Goal: Information Seeking & Learning: Learn about a topic

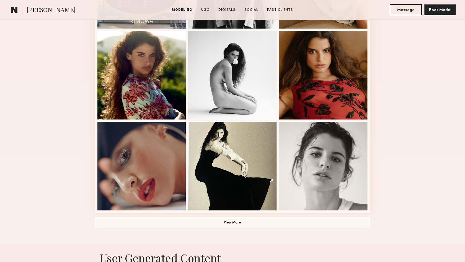
scroll to position [320, 0]
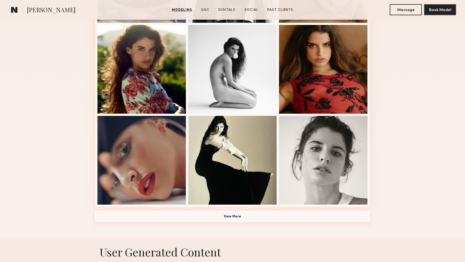
click at [264, 216] on button "View More" at bounding box center [232, 216] width 275 height 11
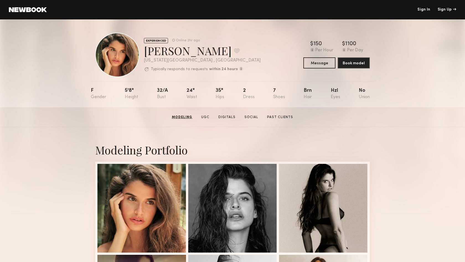
scroll to position [0, 0]
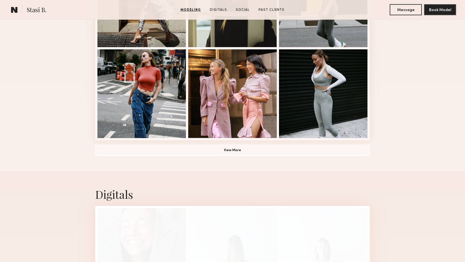
scroll to position [390, 0]
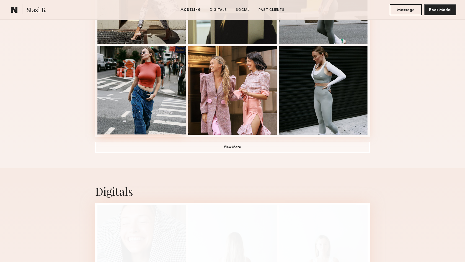
click at [177, 120] on div at bounding box center [141, 90] width 89 height 89
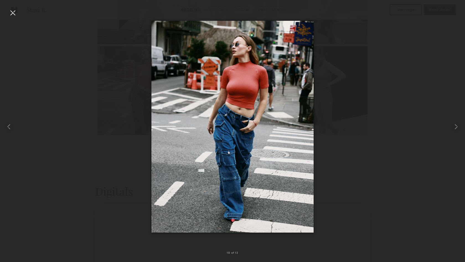
click at [39, 81] on div at bounding box center [232, 126] width 465 height 235
click at [9, 11] on div at bounding box center [12, 12] width 9 height 9
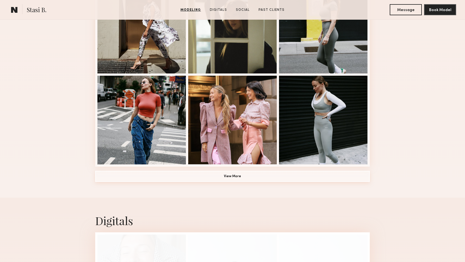
scroll to position [356, 0]
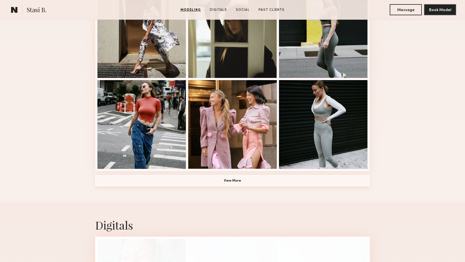
click at [281, 180] on button "View More" at bounding box center [232, 180] width 275 height 11
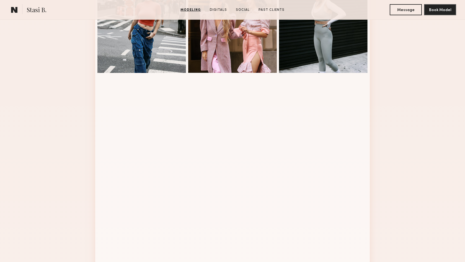
scroll to position [338, 0]
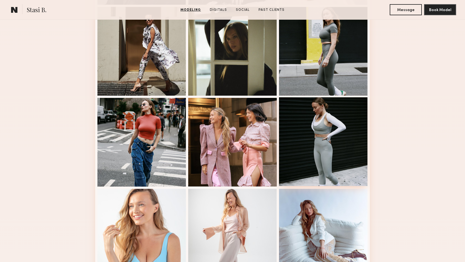
click at [334, 128] on div at bounding box center [323, 141] width 89 height 89
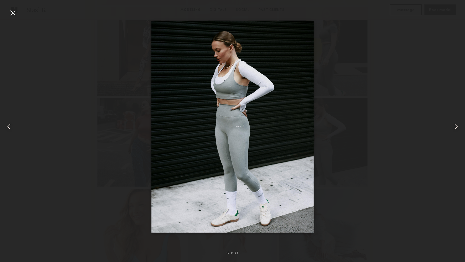
click at [415, 84] on div at bounding box center [232, 126] width 465 height 235
click at [11, 12] on div at bounding box center [12, 12] width 9 height 9
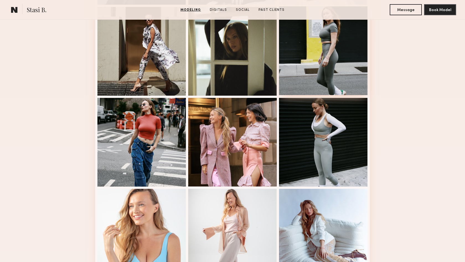
click at [337, 56] on div at bounding box center [323, 50] width 89 height 89
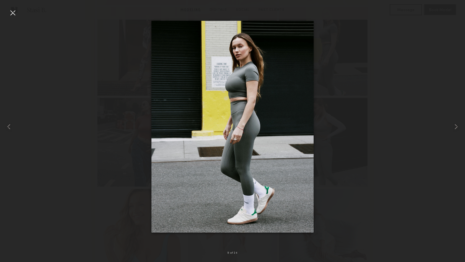
click at [12, 16] on div at bounding box center [12, 12] width 9 height 9
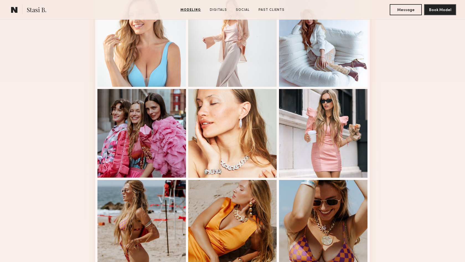
scroll to position [648, 0]
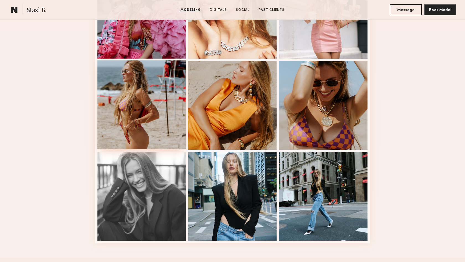
click at [119, 95] on div at bounding box center [141, 104] width 89 height 89
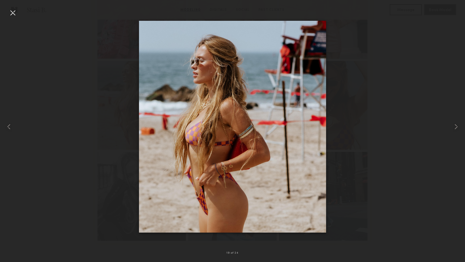
click at [14, 12] on div at bounding box center [12, 12] width 9 height 9
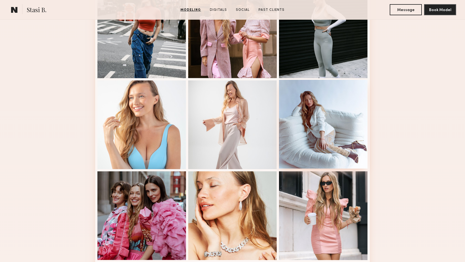
scroll to position [301, 0]
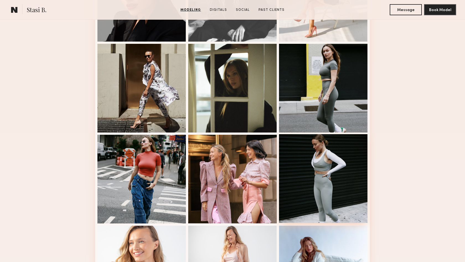
click at [322, 141] on div at bounding box center [323, 178] width 89 height 89
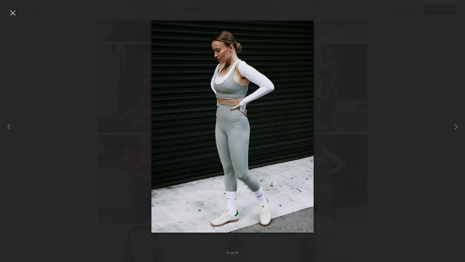
click at [12, 12] on div at bounding box center [12, 12] width 9 height 9
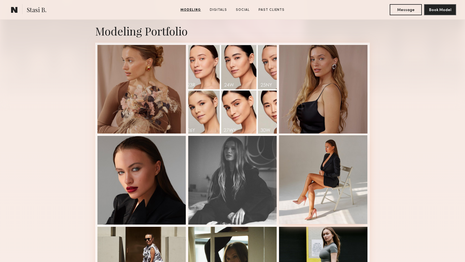
scroll to position [112, 0]
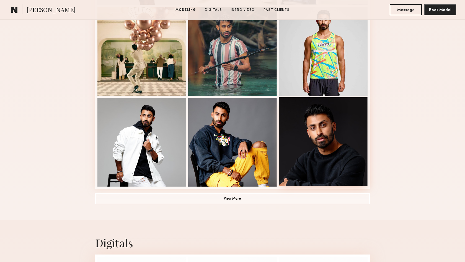
scroll to position [339, 0]
click at [226, 195] on button "View More" at bounding box center [232, 197] width 275 height 11
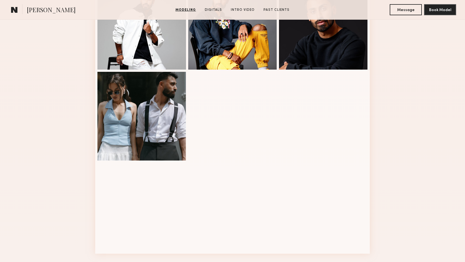
scroll to position [458, 0]
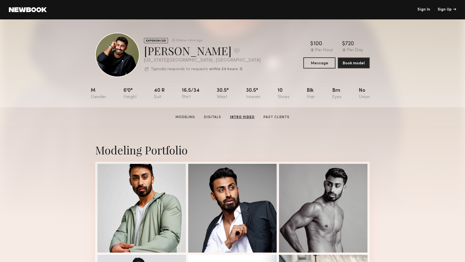
scroll to position [0, 0]
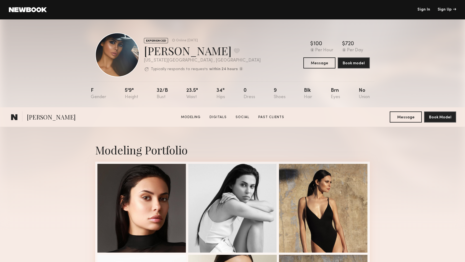
scroll to position [124, 0]
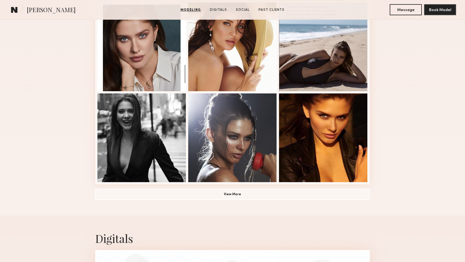
scroll to position [343, 0]
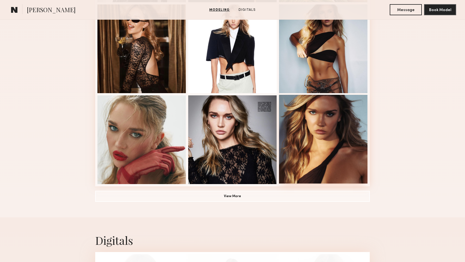
scroll to position [342, 0]
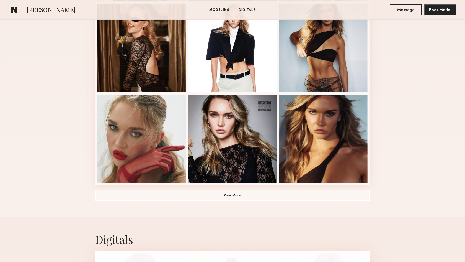
click at [234, 192] on button "View More" at bounding box center [232, 195] width 275 height 11
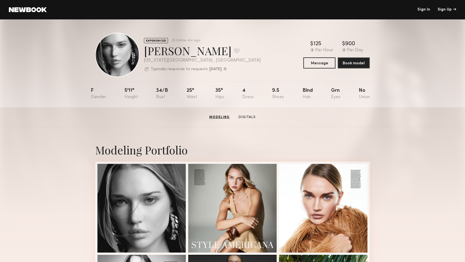
scroll to position [0, 0]
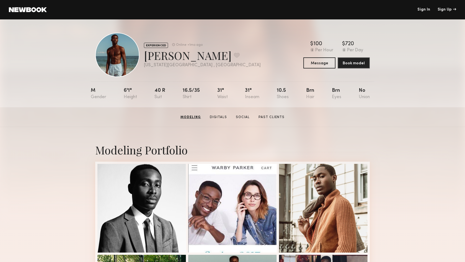
scroll to position [101, 0]
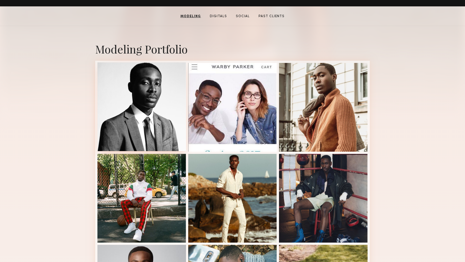
click at [146, 101] on div at bounding box center [141, 106] width 89 height 89
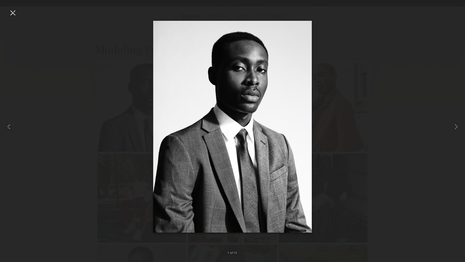
click at [16, 10] on div at bounding box center [12, 12] width 9 height 9
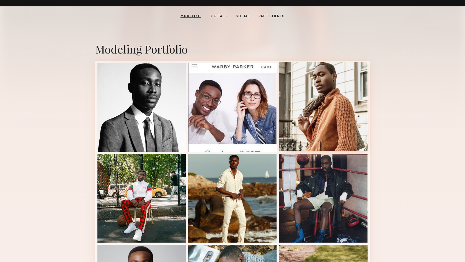
click at [298, 79] on div at bounding box center [323, 106] width 89 height 89
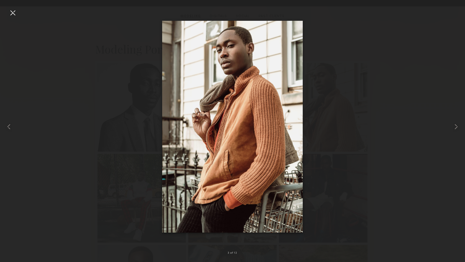
click at [17, 10] on div at bounding box center [12, 12] width 9 height 9
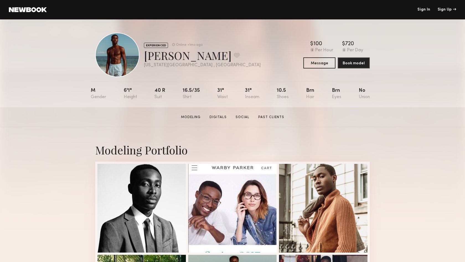
scroll to position [0, 0]
click at [117, 45] on div at bounding box center [117, 55] width 44 height 44
drag, startPoint x: 274, startPoint y: 89, endPoint x: 292, endPoint y: 98, distance: 19.9
click at [293, 99] on nb-model-profile-props "M 6'1" 40 r 16.5/35 31" 31" 10.5 Brn Brn No" at bounding box center [232, 94] width 283 height 26
click at [292, 98] on div "M 6'1" 40 r 16.5/35 31" 31" 10.5 Brn Brn No" at bounding box center [230, 94] width 279 height 26
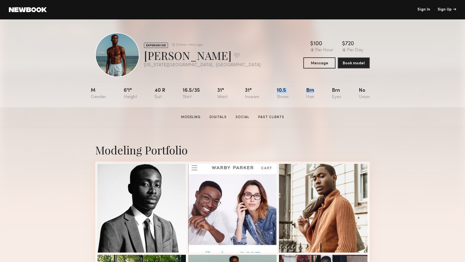
drag, startPoint x: 272, startPoint y: 89, endPoint x: 317, endPoint y: 102, distance: 46.8
click at [319, 102] on nb-model-profile-props "M 6'1" 40 r 16.5/35 31" 31" 10.5 Brn Brn No" at bounding box center [232, 94] width 283 height 26
click at [317, 102] on div "M 6'1" 40 r 16.5/35 31" 31" 10.5 Brn Brn No" at bounding box center [230, 94] width 279 height 26
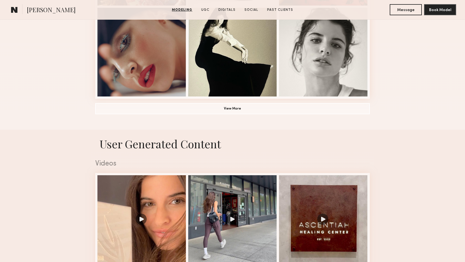
scroll to position [433, 0]
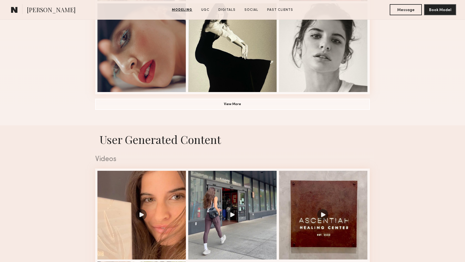
click at [258, 103] on button "View More" at bounding box center [232, 104] width 275 height 11
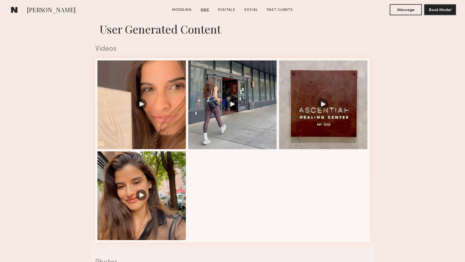
scroll to position [899, 0]
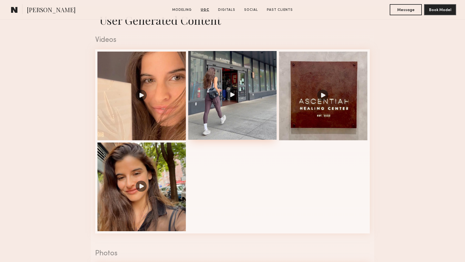
click at [246, 125] on div at bounding box center [232, 95] width 89 height 89
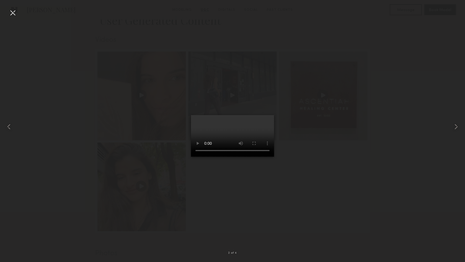
click at [263, 156] on video at bounding box center [232, 136] width 83 height 42
click at [265, 156] on video at bounding box center [232, 136] width 83 height 42
click at [266, 156] on video at bounding box center [232, 136] width 83 height 42
click at [265, 156] on video at bounding box center [232, 136] width 83 height 42
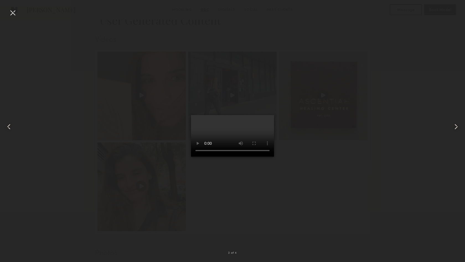
click at [212, 156] on video at bounding box center [232, 136] width 83 height 42
click at [191, 156] on video at bounding box center [232, 136] width 83 height 42
click at [266, 156] on video at bounding box center [232, 136] width 83 height 42
click at [191, 156] on video at bounding box center [232, 136] width 83 height 42
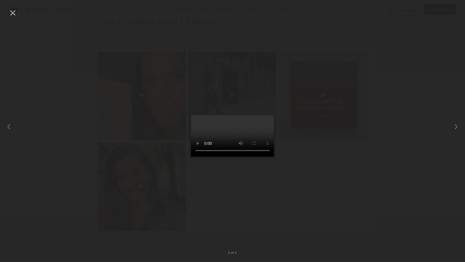
click at [191, 156] on video at bounding box center [232, 136] width 83 height 42
click at [13, 12] on div at bounding box center [12, 12] width 9 height 9
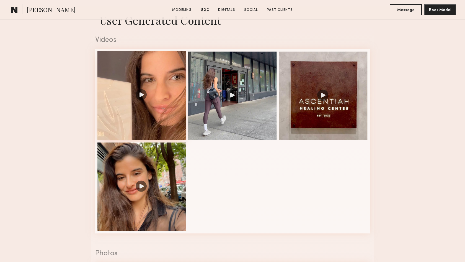
click at [143, 92] on div at bounding box center [141, 95] width 89 height 89
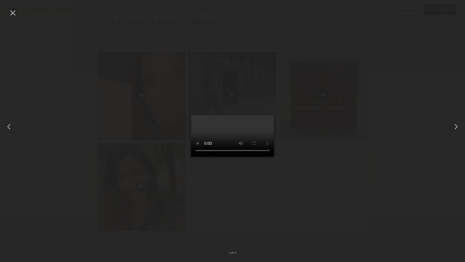
click at [236, 156] on video at bounding box center [232, 136] width 83 height 42
click at [242, 156] on video at bounding box center [232, 136] width 83 height 42
click at [13, 9] on div at bounding box center [12, 12] width 9 height 9
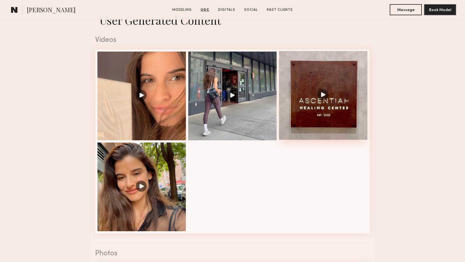
click at [350, 112] on div at bounding box center [323, 95] width 89 height 89
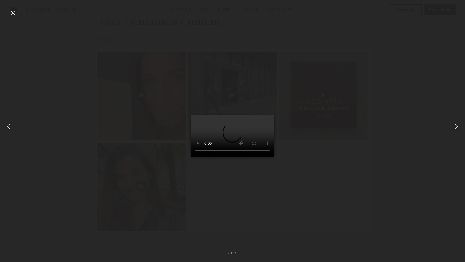
click at [226, 156] on video at bounding box center [232, 136] width 83 height 42
click at [231, 156] on video at bounding box center [232, 136] width 83 height 42
click at [237, 156] on video at bounding box center [232, 136] width 83 height 42
click at [243, 156] on video at bounding box center [232, 136] width 83 height 42
click at [11, 14] on div at bounding box center [12, 12] width 9 height 9
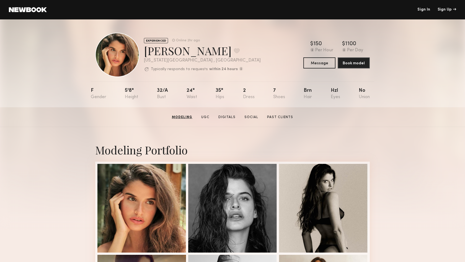
scroll to position [0, 0]
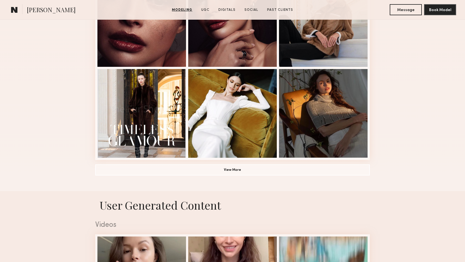
scroll to position [401, 0]
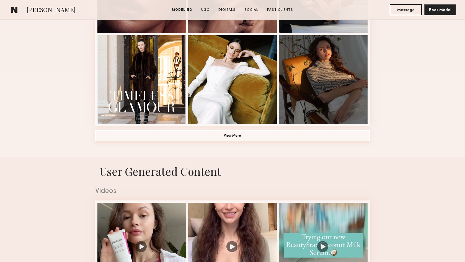
click at [254, 136] on button "View More" at bounding box center [232, 135] width 275 height 11
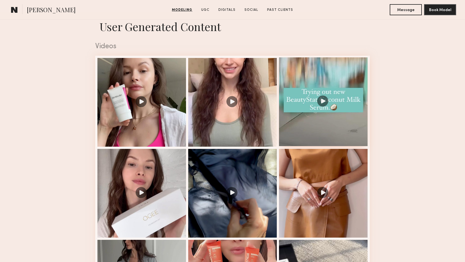
scroll to position [893, 0]
click at [160, 92] on div at bounding box center [141, 101] width 89 height 89
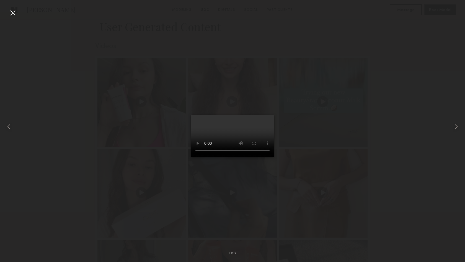
click at [266, 156] on video at bounding box center [232, 136] width 83 height 42
click at [455, 129] on common-icon at bounding box center [456, 126] width 9 height 9
click at [191, 156] on video at bounding box center [232, 136] width 83 height 42
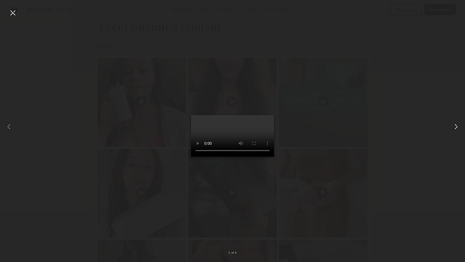
click at [454, 129] on common-icon at bounding box center [456, 126] width 9 height 9
click at [456, 123] on common-icon at bounding box center [456, 126] width 9 height 9
click at [234, 156] on video at bounding box center [232, 136] width 83 height 42
click at [242, 156] on video at bounding box center [232, 136] width 83 height 42
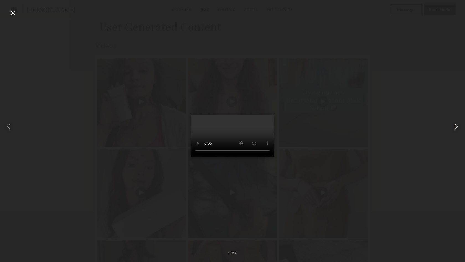
click at [455, 123] on common-icon at bounding box center [456, 126] width 9 height 9
click at [191, 156] on video at bounding box center [232, 136] width 83 height 42
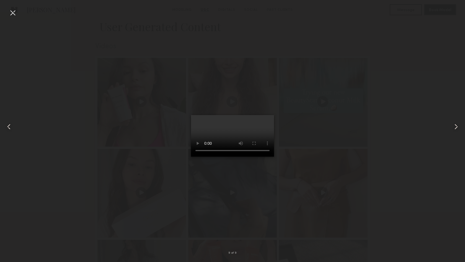
drag, startPoint x: 218, startPoint y: 236, endPoint x: 276, endPoint y: 232, distance: 58.0
click at [274, 156] on video at bounding box center [232, 136] width 83 height 42
click at [248, 156] on video at bounding box center [232, 136] width 83 height 42
click at [246, 156] on video at bounding box center [232, 136] width 83 height 42
click at [11, 12] on div at bounding box center [12, 12] width 9 height 9
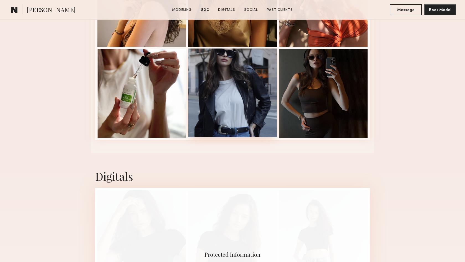
scroll to position [1478, 0]
click at [210, 64] on div at bounding box center [232, 93] width 89 height 89
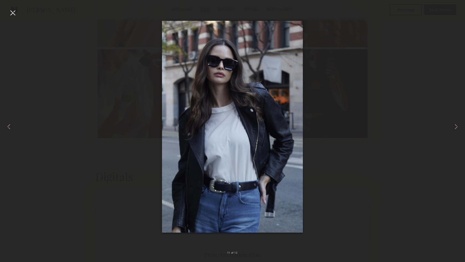
click at [12, 11] on div at bounding box center [12, 12] width 9 height 9
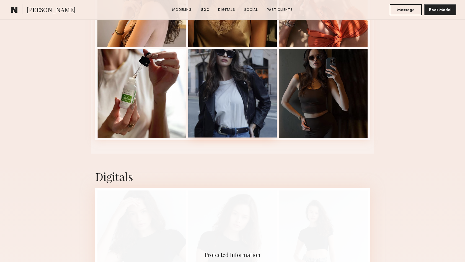
click at [254, 120] on div at bounding box center [232, 93] width 89 height 89
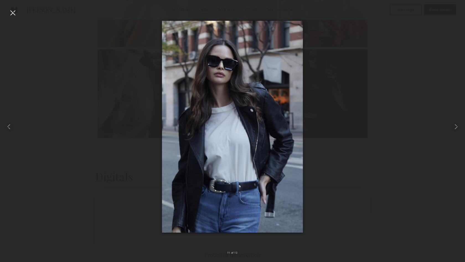
click at [13, 16] on div at bounding box center [12, 12] width 9 height 9
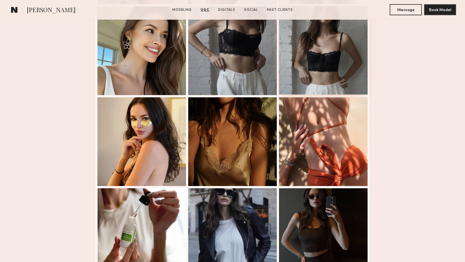
scroll to position [1351, 0]
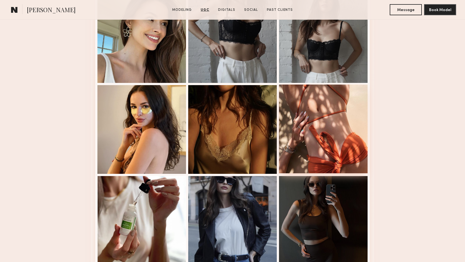
click at [330, 164] on div at bounding box center [323, 128] width 89 height 89
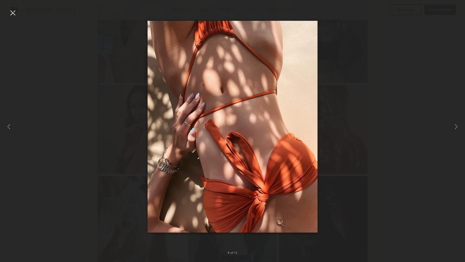
click at [10, 14] on div at bounding box center [12, 12] width 9 height 9
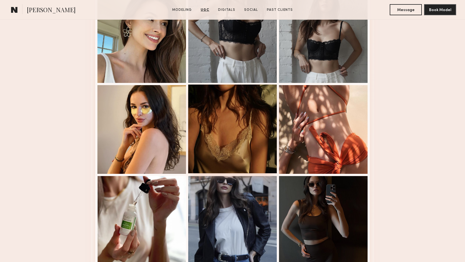
click at [253, 128] on div at bounding box center [232, 128] width 89 height 89
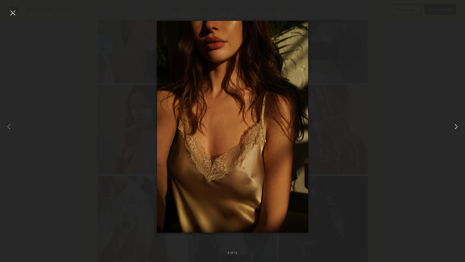
click at [456, 127] on common-icon at bounding box center [456, 126] width 9 height 9
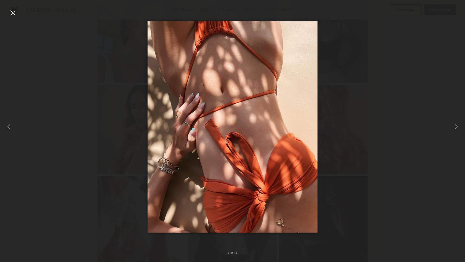
click at [13, 13] on div at bounding box center [12, 12] width 9 height 9
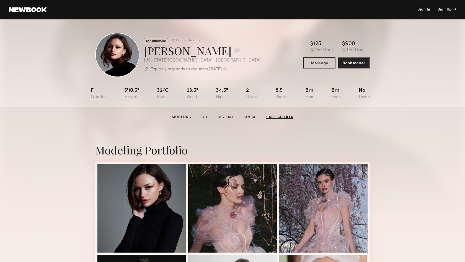
scroll to position [0, 0]
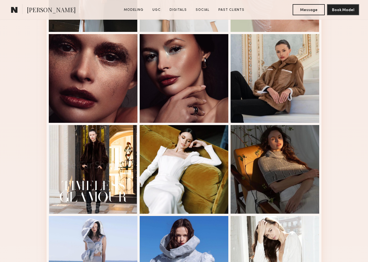
scroll to position [311, 0]
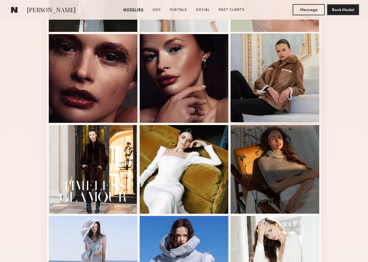
click at [288, 84] on div at bounding box center [274, 77] width 89 height 89
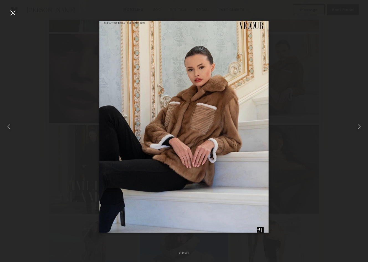
click at [13, 13] on div at bounding box center [12, 12] width 9 height 9
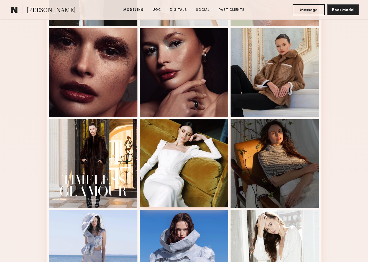
scroll to position [317, 0]
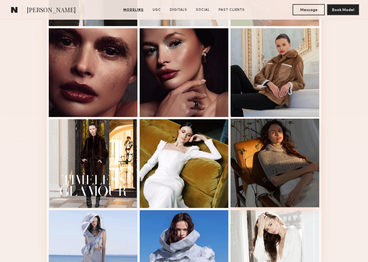
click at [300, 175] on div at bounding box center [274, 162] width 89 height 89
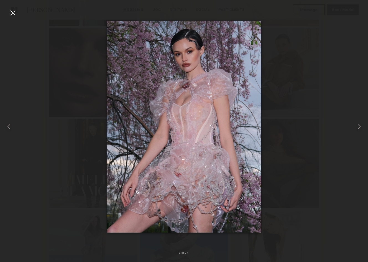
click at [14, 15] on div at bounding box center [12, 12] width 9 height 9
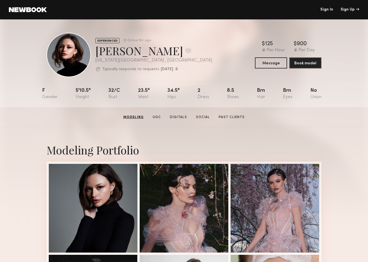
scroll to position [0, 0]
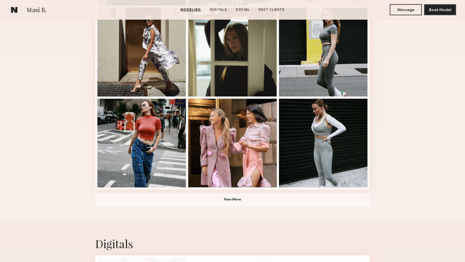
scroll to position [345, 0]
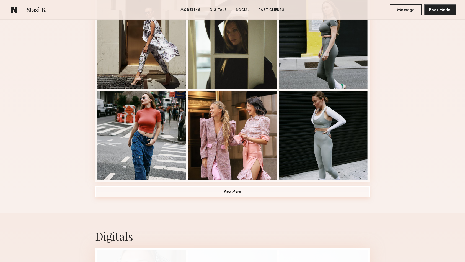
click at [230, 192] on button "View More" at bounding box center [232, 191] width 275 height 11
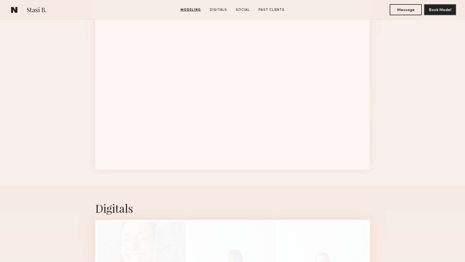
scroll to position [726, 0]
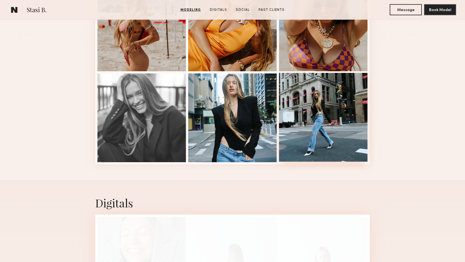
click at [316, 110] on div at bounding box center [323, 117] width 89 height 89
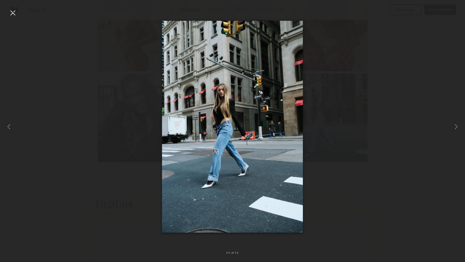
click at [14, 14] on div at bounding box center [12, 12] width 9 height 9
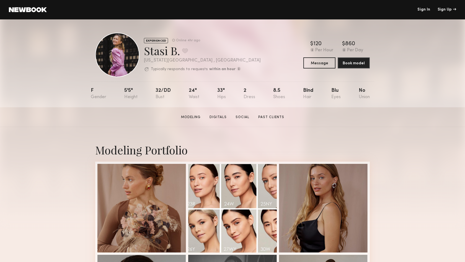
scroll to position [0, 0]
click at [221, 112] on section "Stasi B. Modeling Digitals Social Past Clients Message Book Model" at bounding box center [232, 117] width 465 height 20
click at [221, 118] on link "Digitals" at bounding box center [218, 117] width 22 height 5
click at [215, 118] on link "Digitals" at bounding box center [218, 117] width 22 height 5
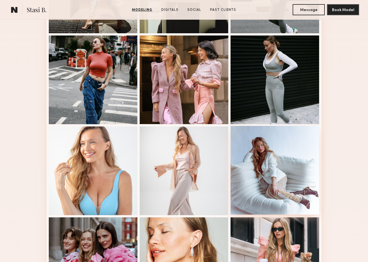
scroll to position [406, 0]
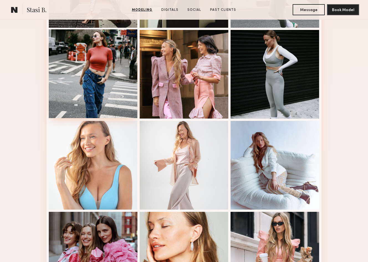
click at [79, 63] on div at bounding box center [93, 73] width 89 height 89
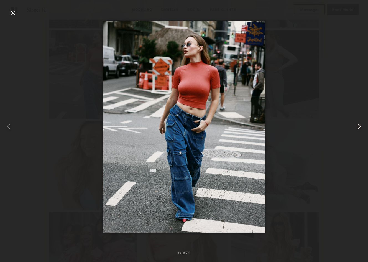
click at [359, 124] on common-icon at bounding box center [358, 126] width 9 height 9
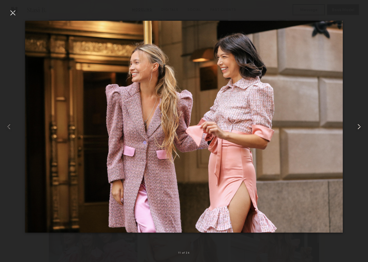
click at [359, 124] on common-icon at bounding box center [358, 126] width 9 height 9
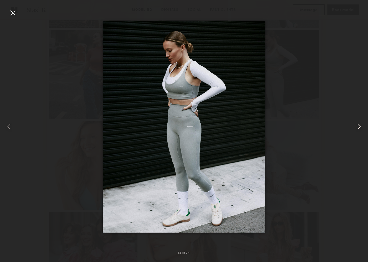
click at [359, 124] on common-icon at bounding box center [358, 126] width 9 height 9
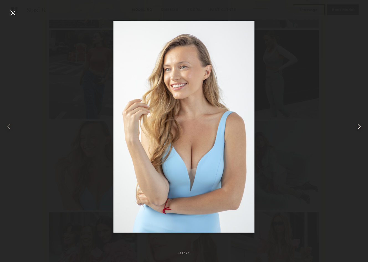
click at [359, 124] on common-icon at bounding box center [358, 126] width 9 height 9
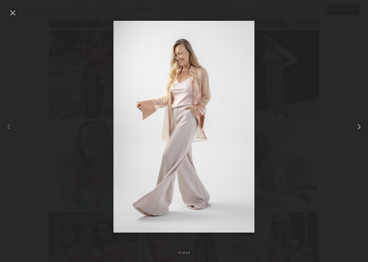
click at [359, 124] on common-icon at bounding box center [358, 126] width 9 height 9
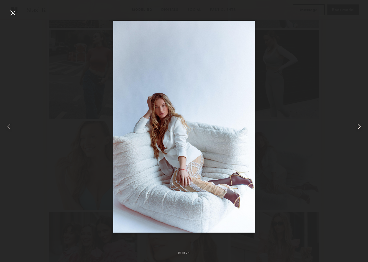
click at [359, 124] on common-icon at bounding box center [358, 126] width 9 height 9
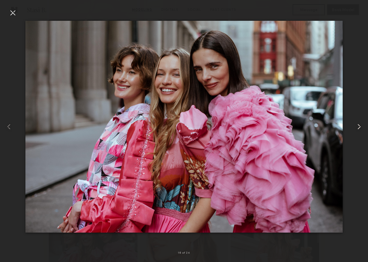
click at [359, 124] on common-icon at bounding box center [358, 126] width 9 height 9
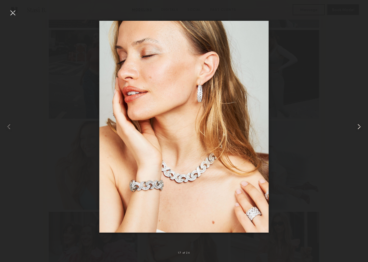
click at [359, 124] on common-icon at bounding box center [358, 126] width 9 height 9
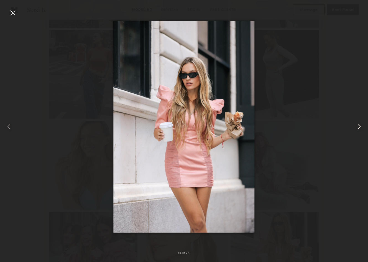
click at [359, 124] on common-icon at bounding box center [358, 126] width 9 height 9
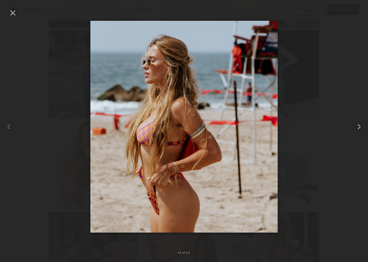
click at [359, 124] on common-icon at bounding box center [358, 126] width 9 height 9
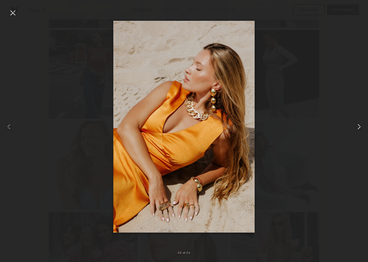
click at [359, 124] on common-icon at bounding box center [358, 126] width 9 height 9
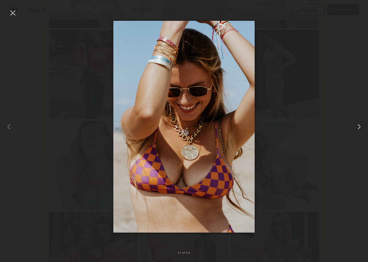
click at [359, 124] on common-icon at bounding box center [358, 126] width 9 height 9
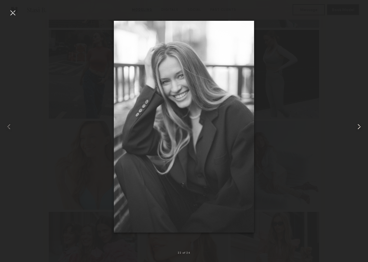
click at [359, 124] on common-icon at bounding box center [358, 126] width 9 height 9
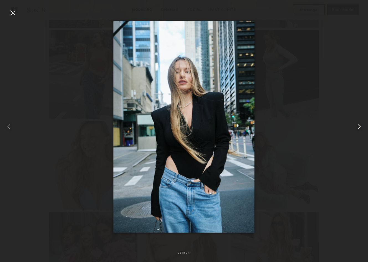
click at [359, 124] on common-icon at bounding box center [358, 126] width 9 height 9
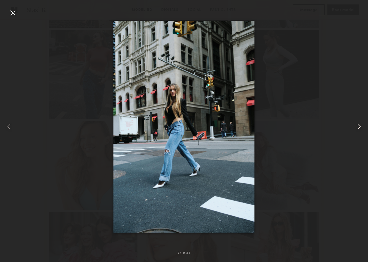
click at [359, 124] on common-icon at bounding box center [358, 126] width 9 height 9
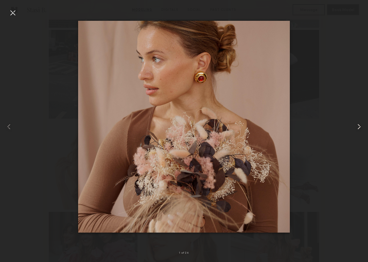
click at [359, 124] on common-icon at bounding box center [358, 126] width 9 height 9
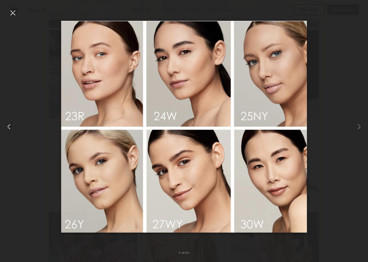
click at [9, 127] on common-icon at bounding box center [8, 126] width 9 height 9
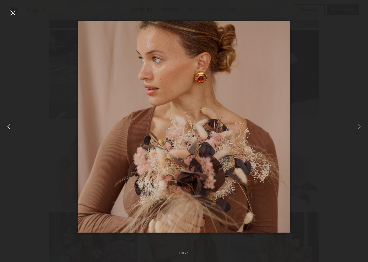
click at [8, 127] on common-icon at bounding box center [8, 126] width 9 height 9
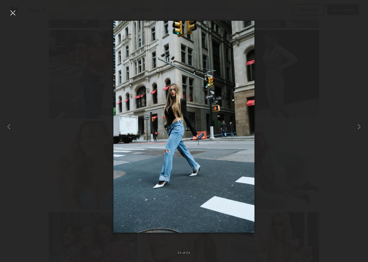
click at [16, 14] on div at bounding box center [12, 12] width 9 height 9
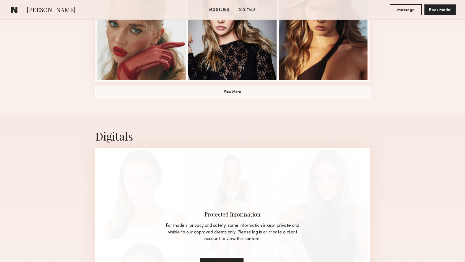
scroll to position [445, 0]
click at [223, 91] on button "View More" at bounding box center [232, 91] width 275 height 11
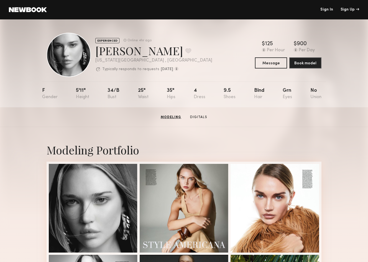
scroll to position [0, 0]
click at [223, 1] on header "Sign In Sign Up" at bounding box center [184, 9] width 368 height 19
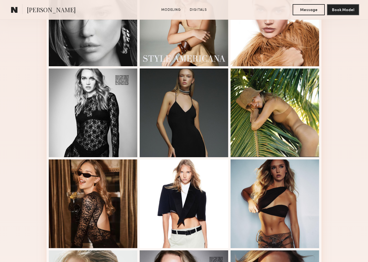
scroll to position [186, 0]
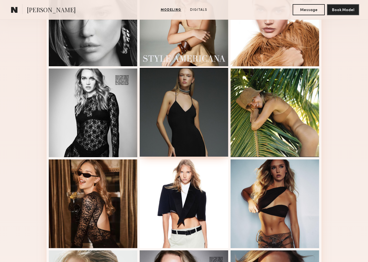
click at [183, 101] on div at bounding box center [184, 112] width 89 height 89
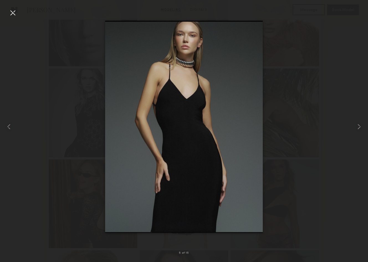
click at [15, 15] on div at bounding box center [12, 12] width 9 height 9
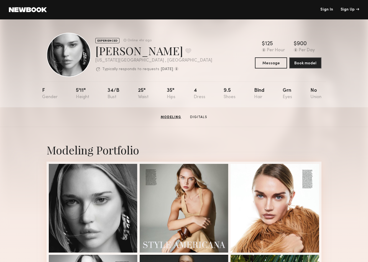
scroll to position [0, 0]
click at [200, 117] on link "Digitals" at bounding box center [198, 117] width 22 height 5
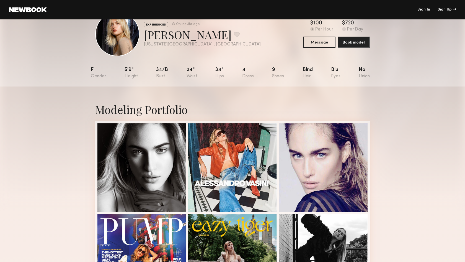
scroll to position [21, 0]
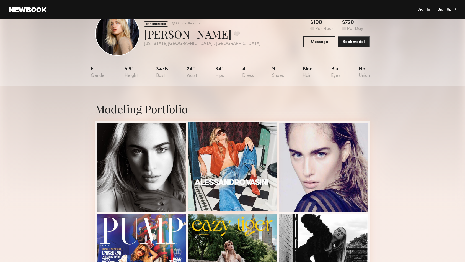
click at [264, 159] on div at bounding box center [232, 166] width 89 height 89
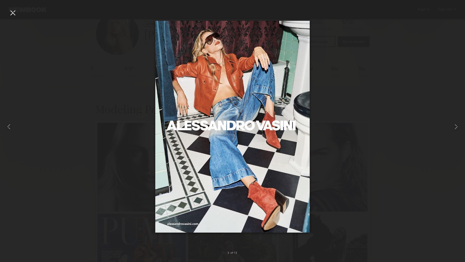
click at [14, 14] on div at bounding box center [12, 12] width 9 height 9
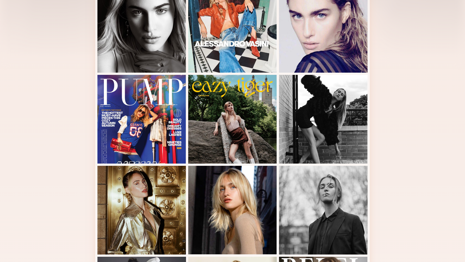
scroll to position [162, 0]
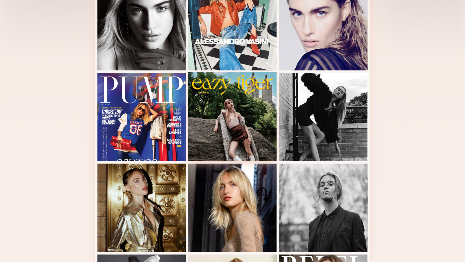
click at [208, 112] on div at bounding box center [232, 116] width 89 height 89
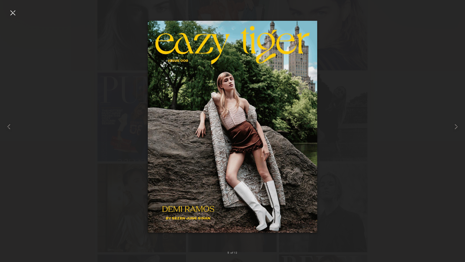
click at [14, 12] on div at bounding box center [12, 12] width 9 height 9
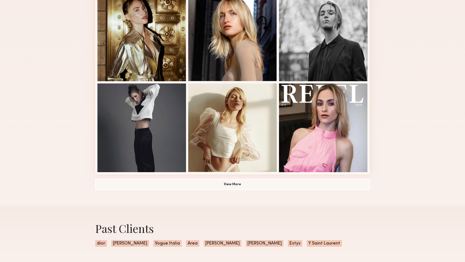
scroll to position [356, 0]
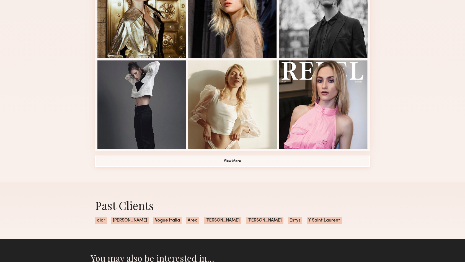
click at [239, 162] on button "View More" at bounding box center [232, 160] width 275 height 11
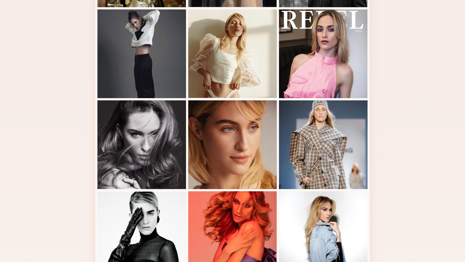
scroll to position [409, 0]
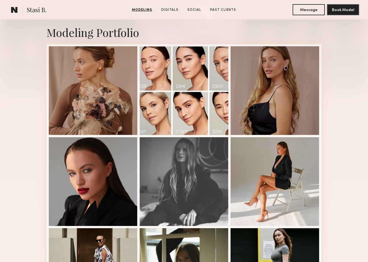
scroll to position [117, 0]
click at [229, 79] on nb-model-profile-images-feed at bounding box center [184, 226] width 275 height 365
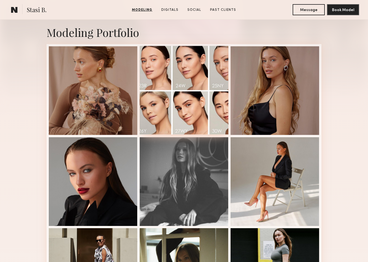
click at [215, 81] on div at bounding box center [184, 90] width 89 height 89
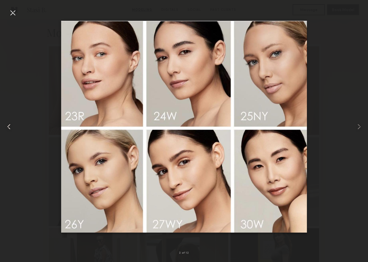
click at [7, 14] on div at bounding box center [7, 126] width 15 height 235
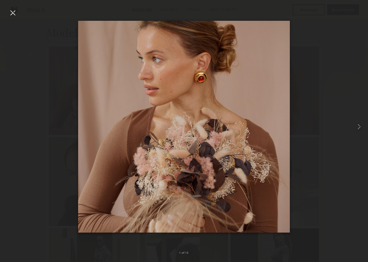
click at [10, 14] on div at bounding box center [12, 12] width 9 height 9
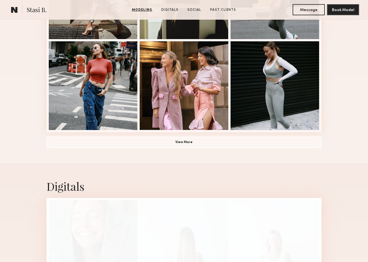
scroll to position [398, 0]
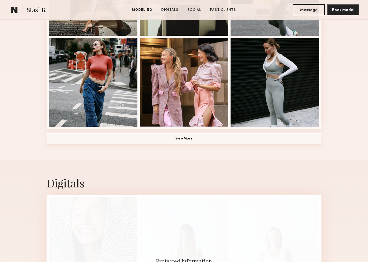
click at [180, 137] on button "View More" at bounding box center [184, 138] width 275 height 11
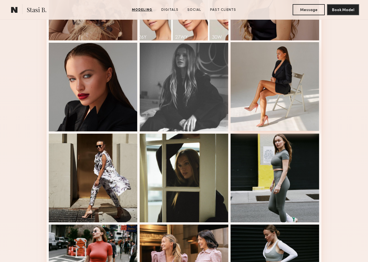
scroll to position [220, 0]
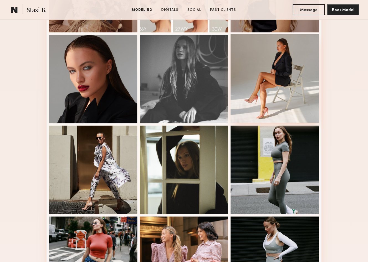
click at [269, 76] on div at bounding box center [274, 78] width 89 height 89
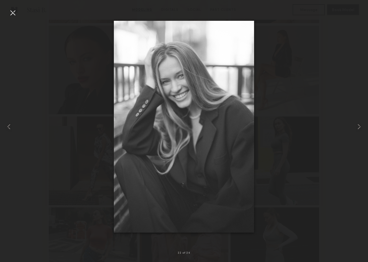
scroll to position [233, 0]
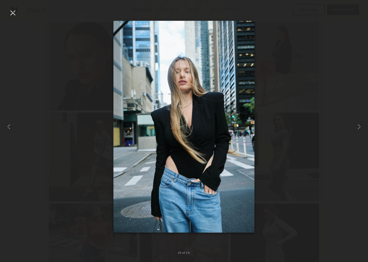
click at [10, 12] on div at bounding box center [12, 12] width 9 height 9
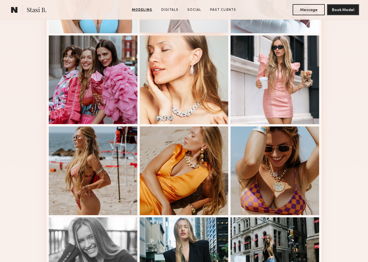
scroll to position [582, 0]
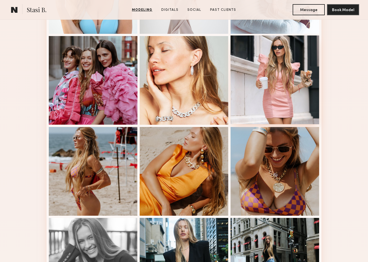
click at [294, 71] on div at bounding box center [274, 79] width 89 height 89
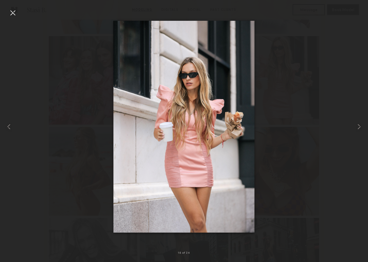
click at [11, 12] on div at bounding box center [12, 12] width 9 height 9
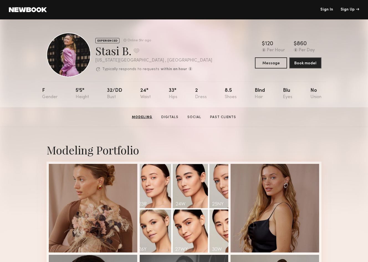
scroll to position [0, 0]
click at [169, 118] on link "Digitals" at bounding box center [170, 117] width 22 height 5
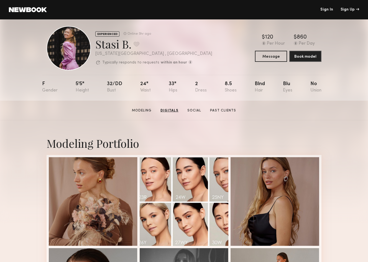
scroll to position [16, 0]
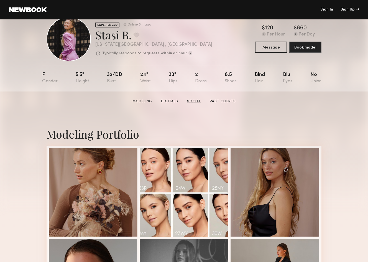
click at [199, 102] on link "Social" at bounding box center [194, 101] width 18 height 5
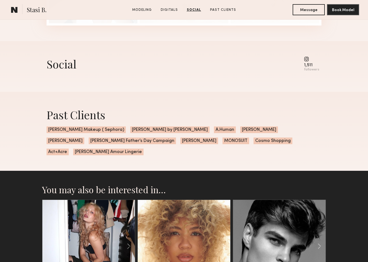
scroll to position [1093, 0]
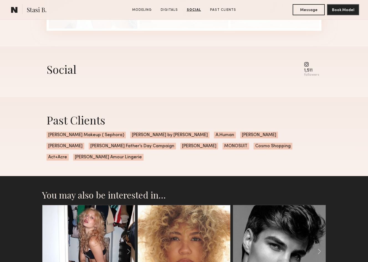
click at [307, 64] on common-icon at bounding box center [311, 64] width 15 height 5
click at [313, 74] on div "followers" at bounding box center [311, 75] width 15 height 4
click at [52, 63] on div "Social" at bounding box center [62, 69] width 30 height 15
click at [77, 73] on div "Social 1,511 followers" at bounding box center [184, 69] width 275 height 15
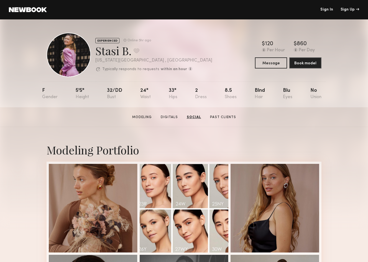
scroll to position [0, 0]
click at [223, 118] on link "Past Clients" at bounding box center [222, 117] width 30 height 5
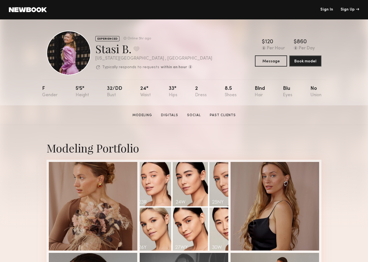
scroll to position [3, 0]
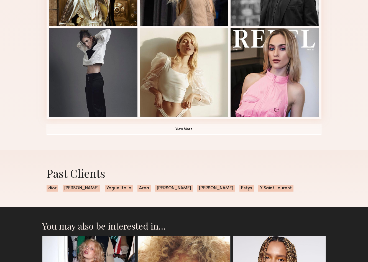
scroll to position [394, 0]
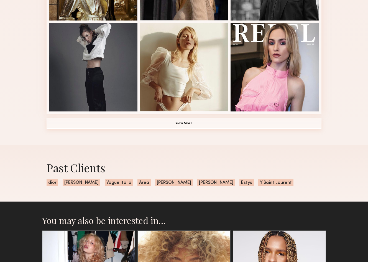
click at [264, 127] on button "View More" at bounding box center [184, 123] width 275 height 11
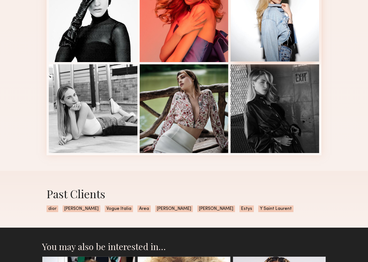
scroll to position [625, 0]
